Goal: Task Accomplishment & Management: Use online tool/utility

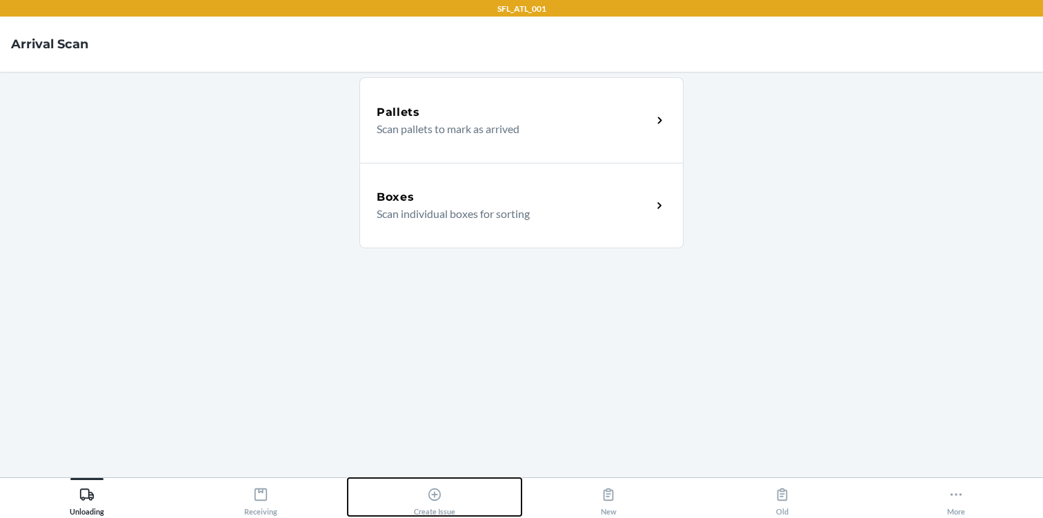
click at [403, 504] on button "Create Issue" at bounding box center [435, 497] width 174 height 38
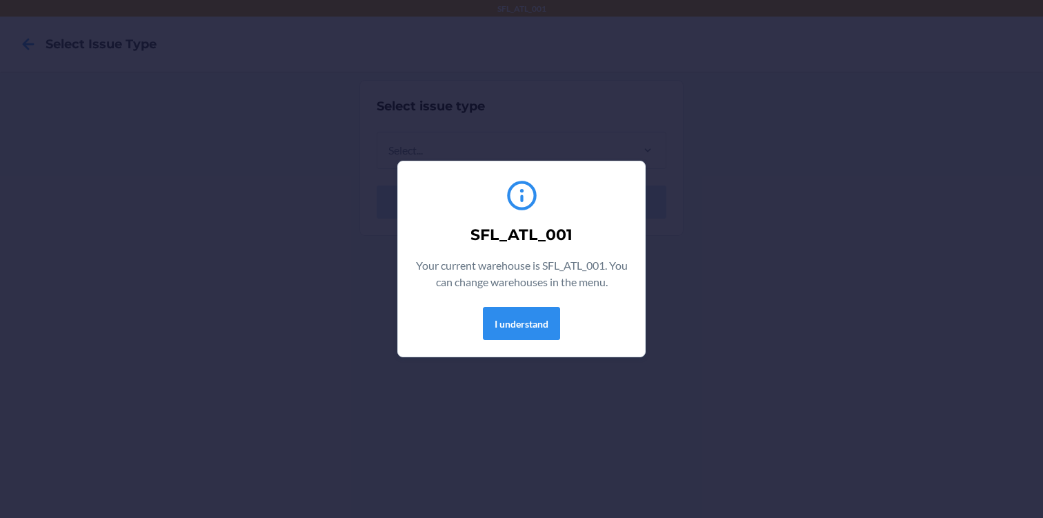
click at [532, 346] on section "SFL_ATL_001 Your current warehouse is SFL_ATL_001. You can change warehouses in…" at bounding box center [521, 259] width 248 height 197
click at [529, 335] on button "I understand" at bounding box center [521, 323] width 77 height 33
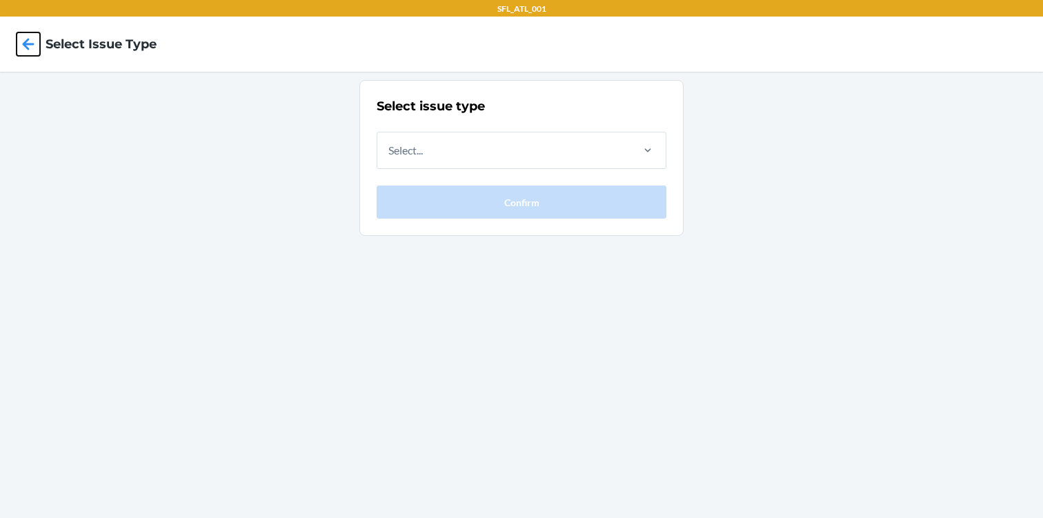
click at [19, 41] on icon at bounding box center [28, 43] width 23 height 23
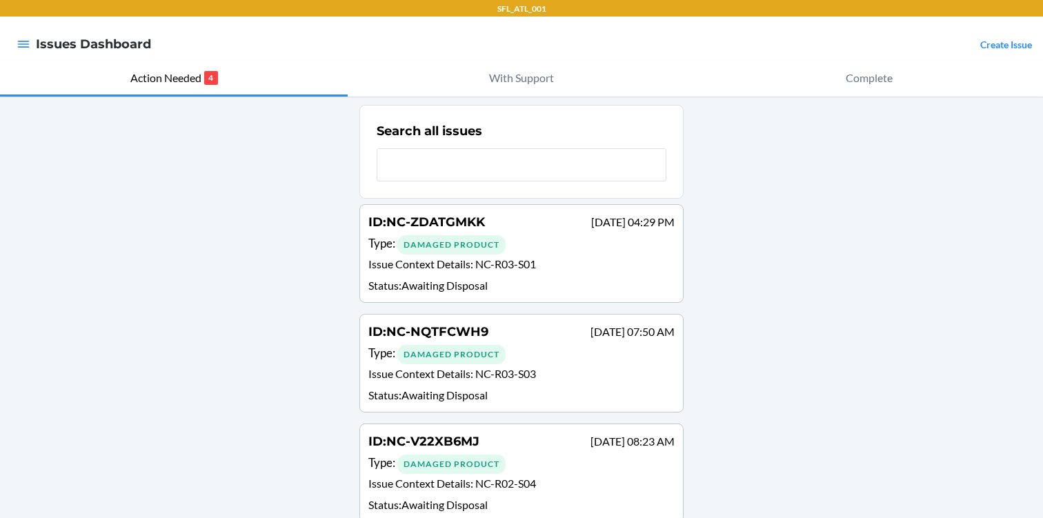
scroll to position [133, 0]
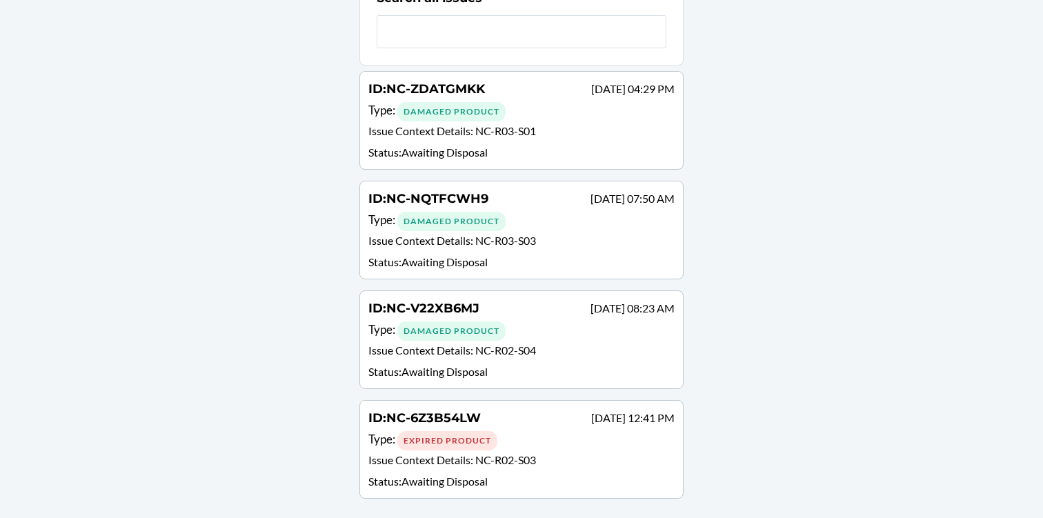
click at [557, 461] on p "Issue Context Details : NC-R02-S03" at bounding box center [521, 462] width 306 height 20
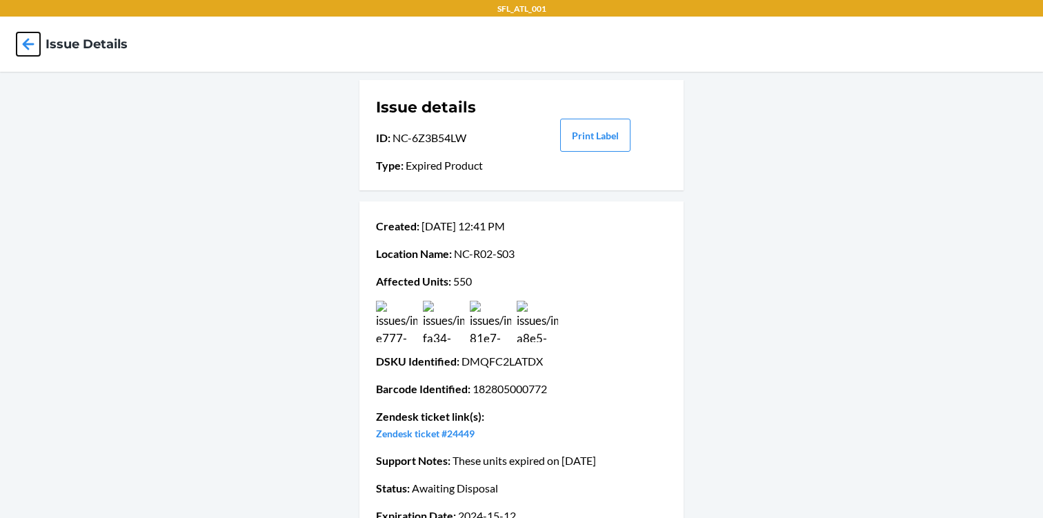
click at [29, 41] on icon at bounding box center [28, 43] width 23 height 23
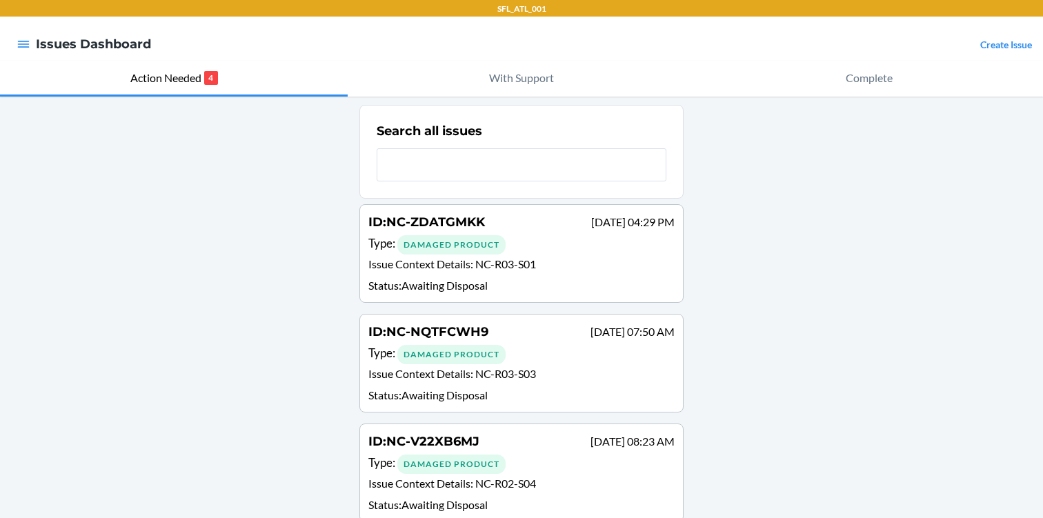
scroll to position [133, 0]
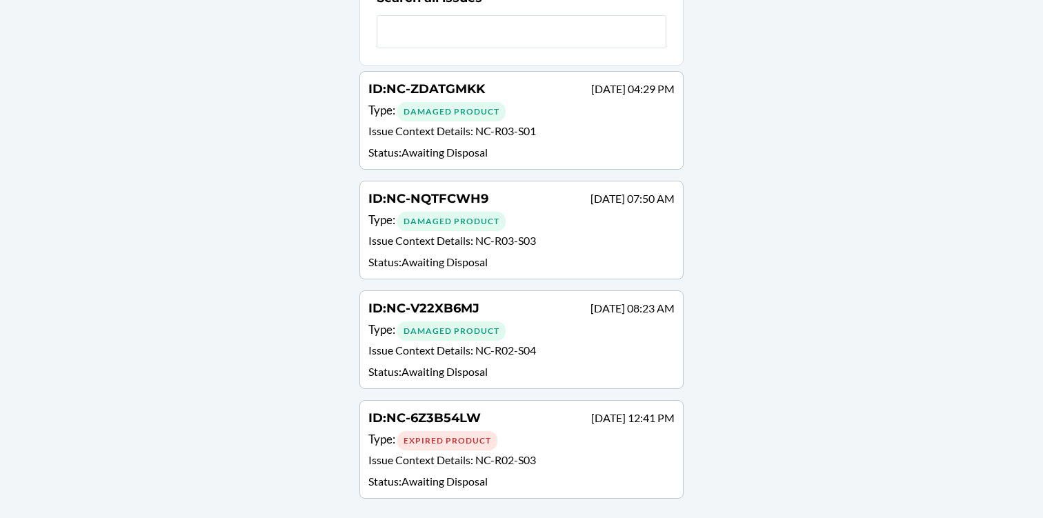
click at [572, 373] on p "Status : Awaiting Disposal" at bounding box center [521, 371] width 306 height 17
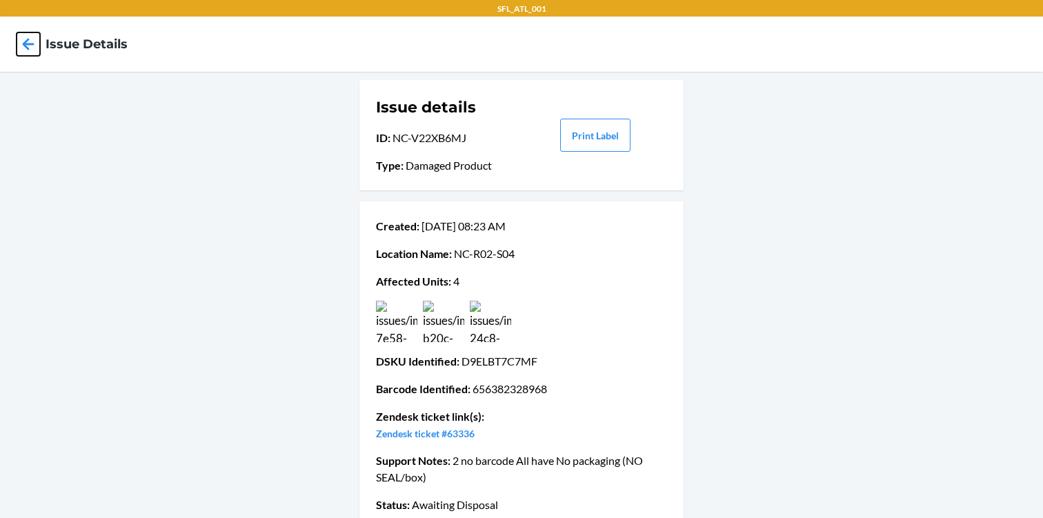
click at [19, 52] on icon at bounding box center [28, 43] width 23 height 23
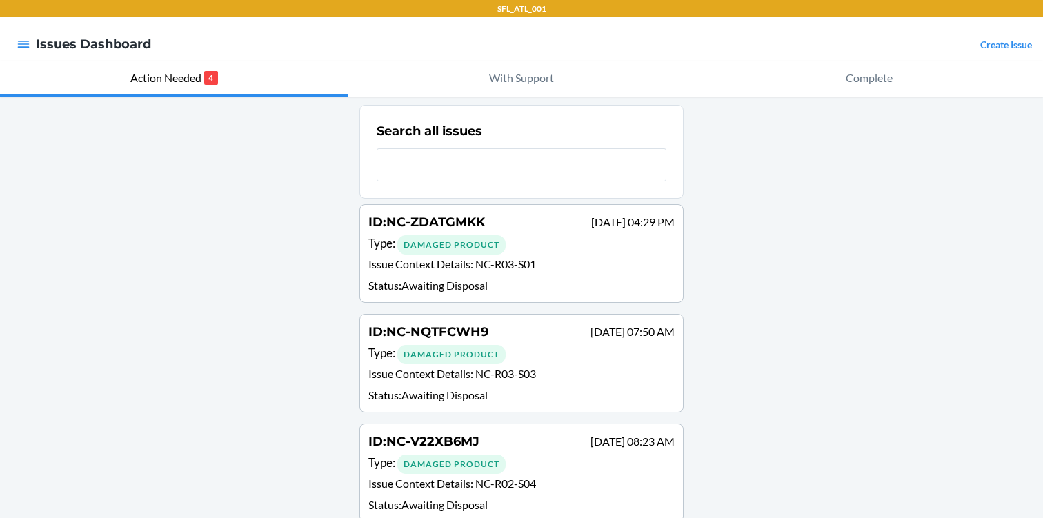
scroll to position [133, 0]
